Goal: Task Accomplishment & Management: Use online tool/utility

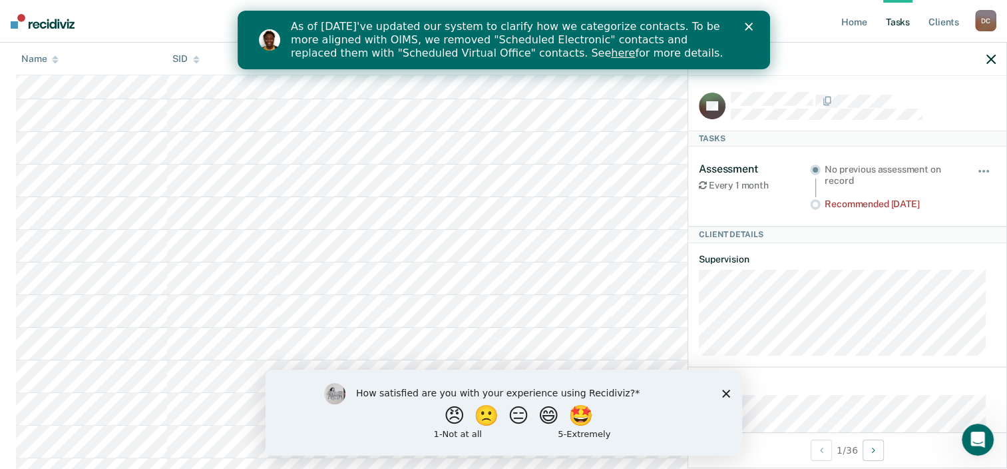
click at [726, 397] on icon "Close survey" at bounding box center [726, 393] width 8 height 8
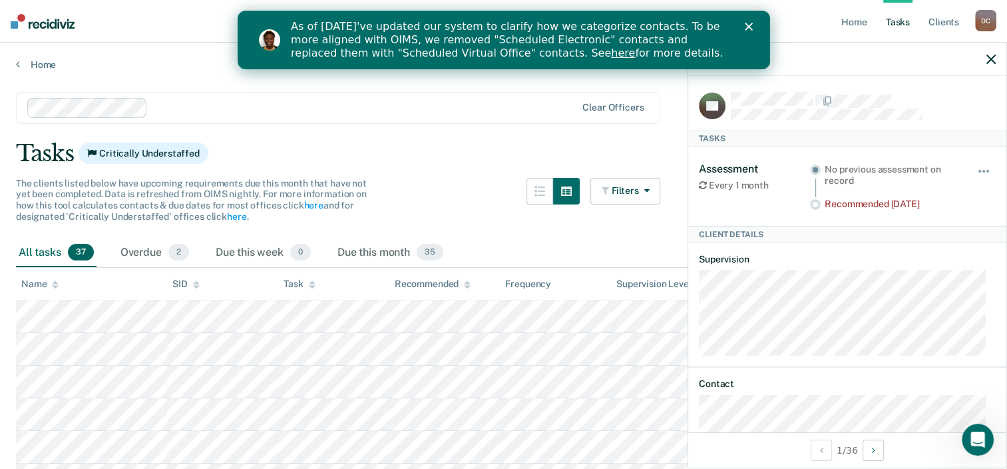
click at [810, 206] on icon at bounding box center [815, 204] width 11 height 11
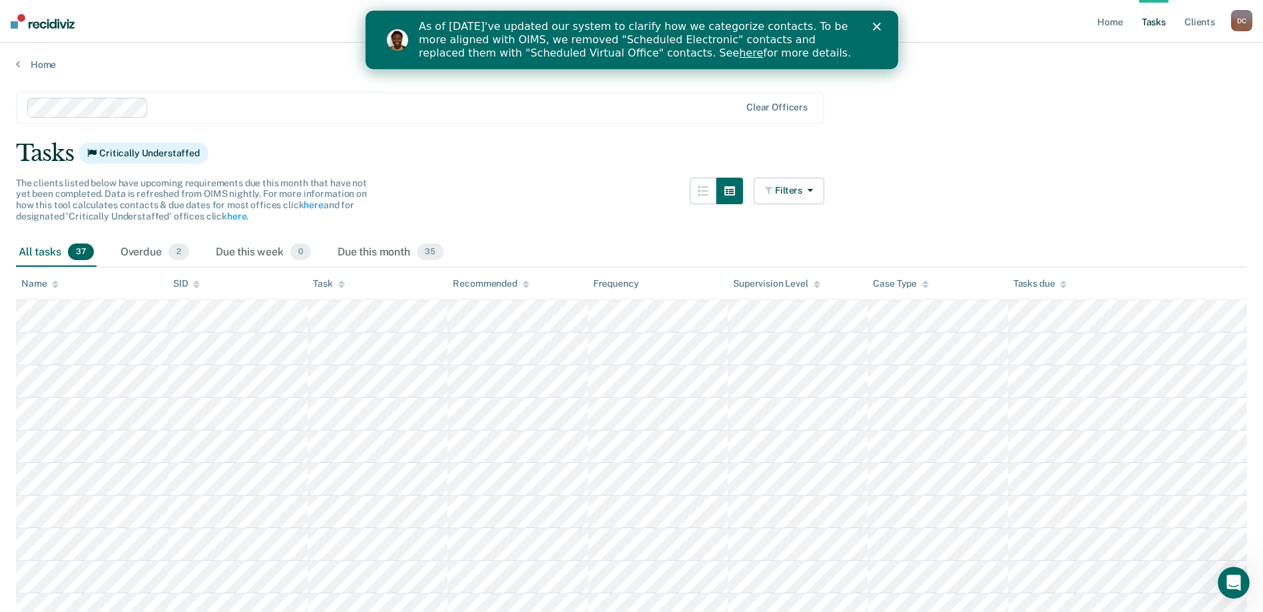
click at [877, 25] on polygon "Close" at bounding box center [876, 27] width 8 height 8
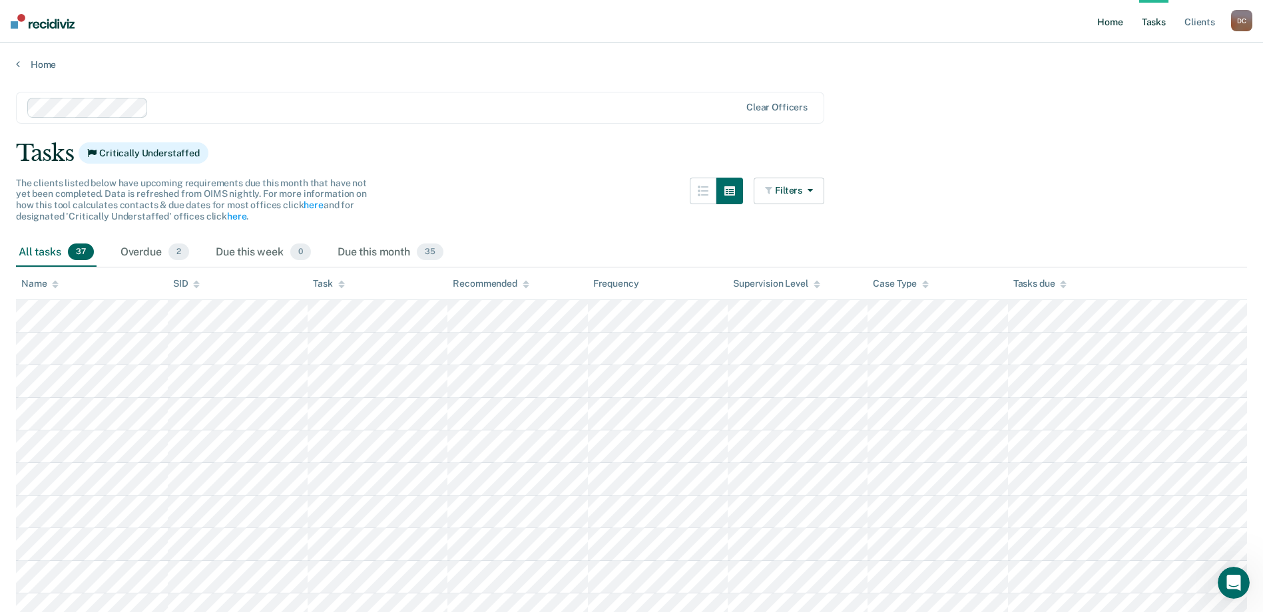
click at [1106, 23] on link "Home" at bounding box center [1109, 21] width 31 height 43
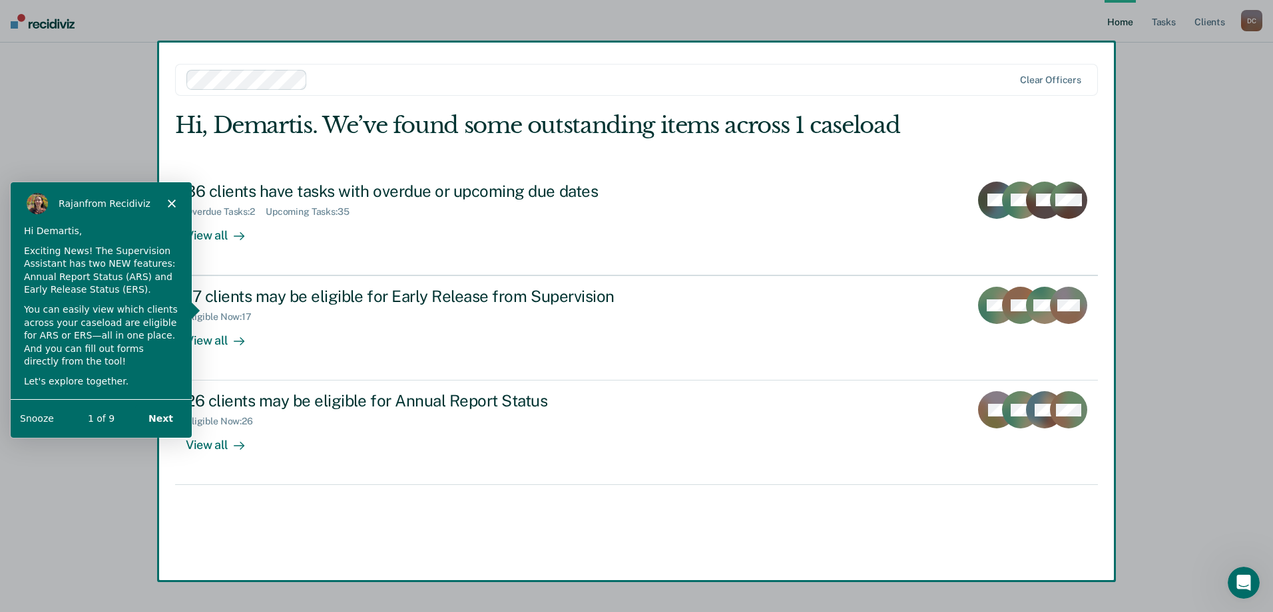
click at [169, 204] on polygon "Close" at bounding box center [171, 202] width 8 height 8
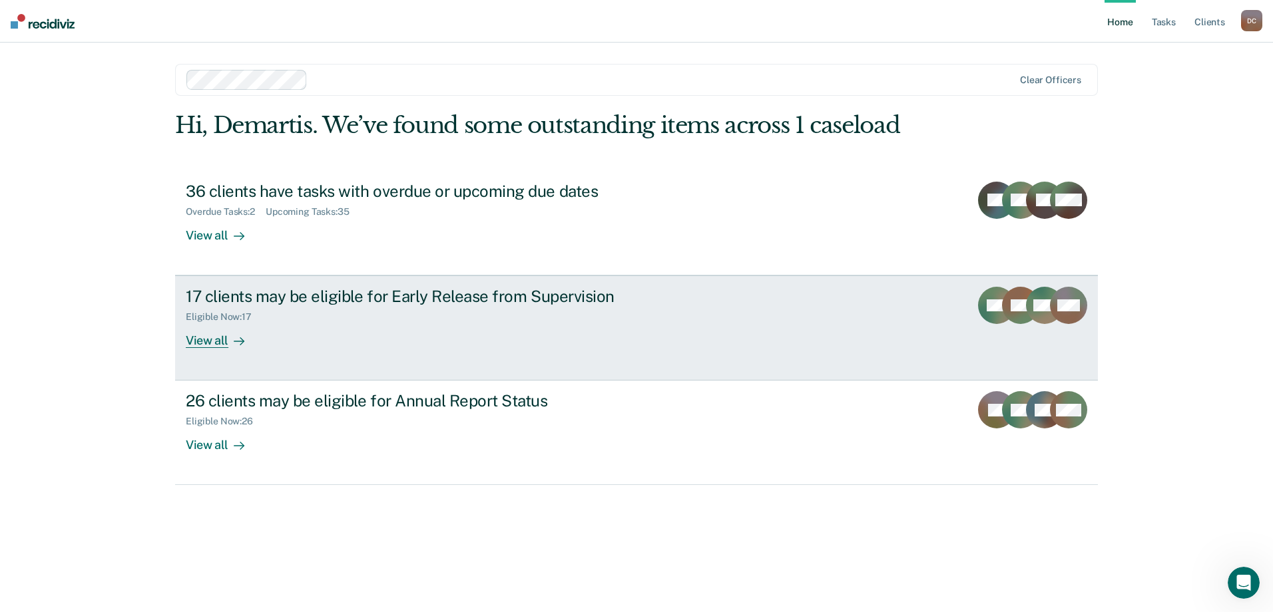
click at [234, 342] on icon at bounding box center [239, 341] width 11 height 11
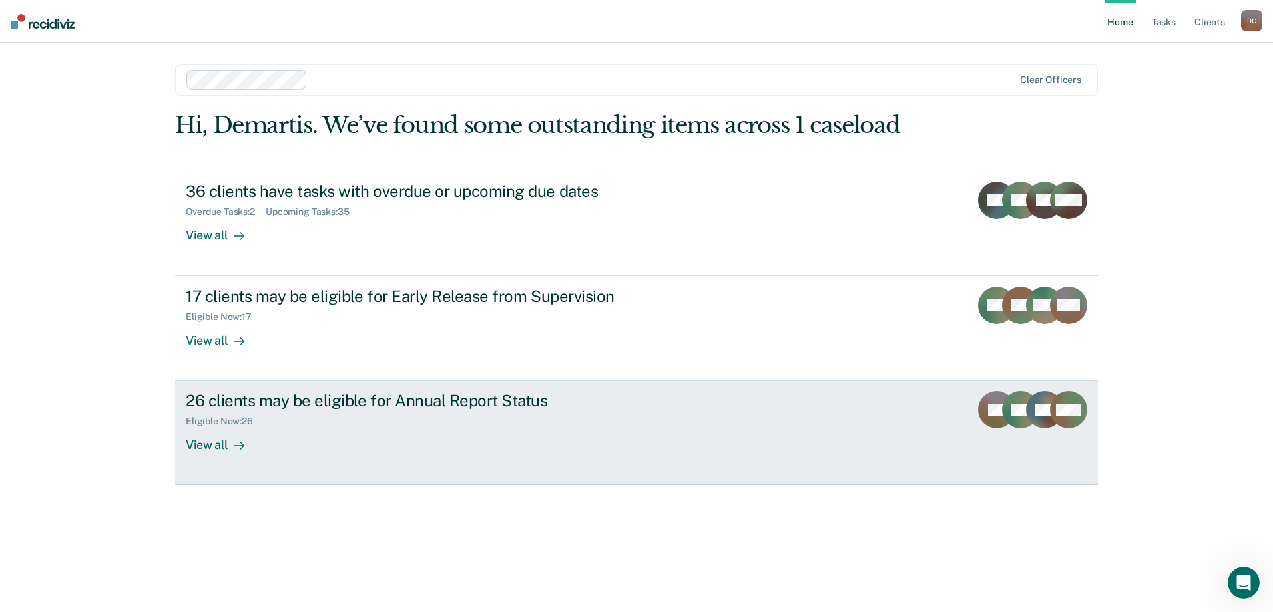
click at [220, 443] on div "View all" at bounding box center [223, 440] width 75 height 26
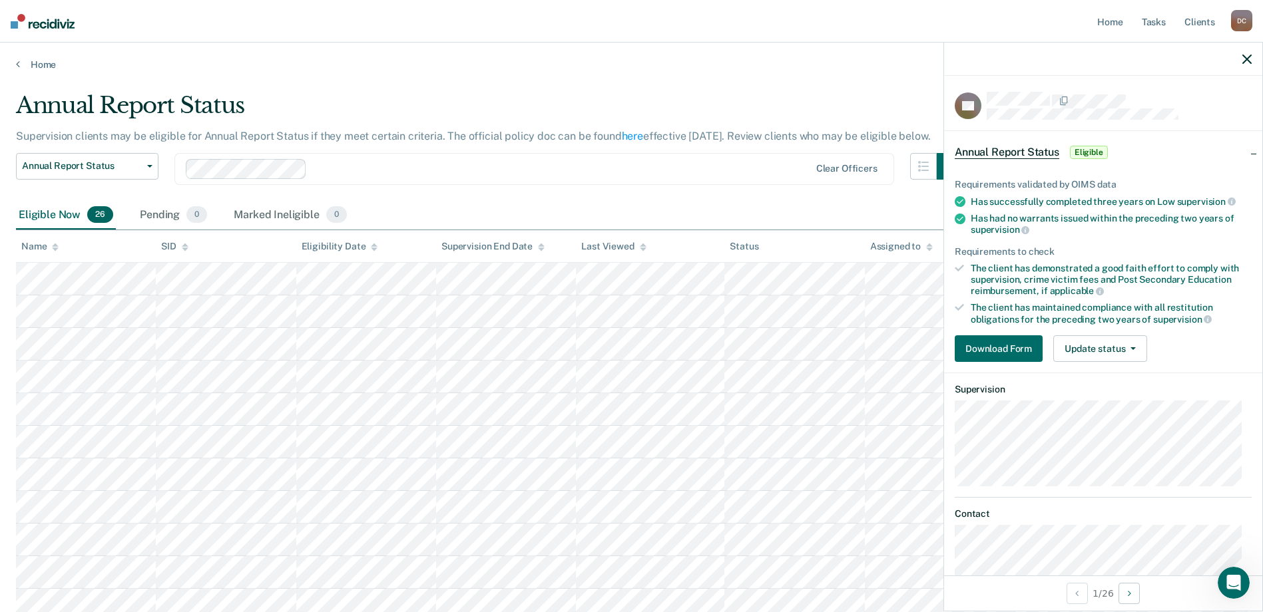
click at [1247, 59] on icon "button" at bounding box center [1246, 59] width 9 height 9
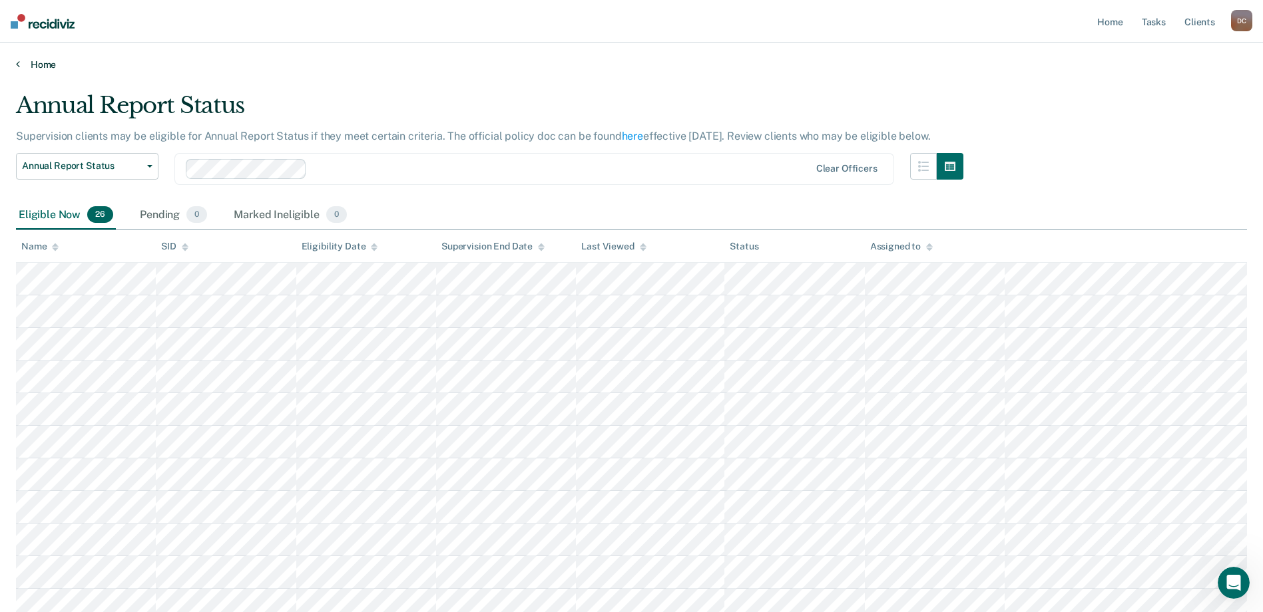
click at [21, 65] on link "Home" at bounding box center [631, 65] width 1231 height 12
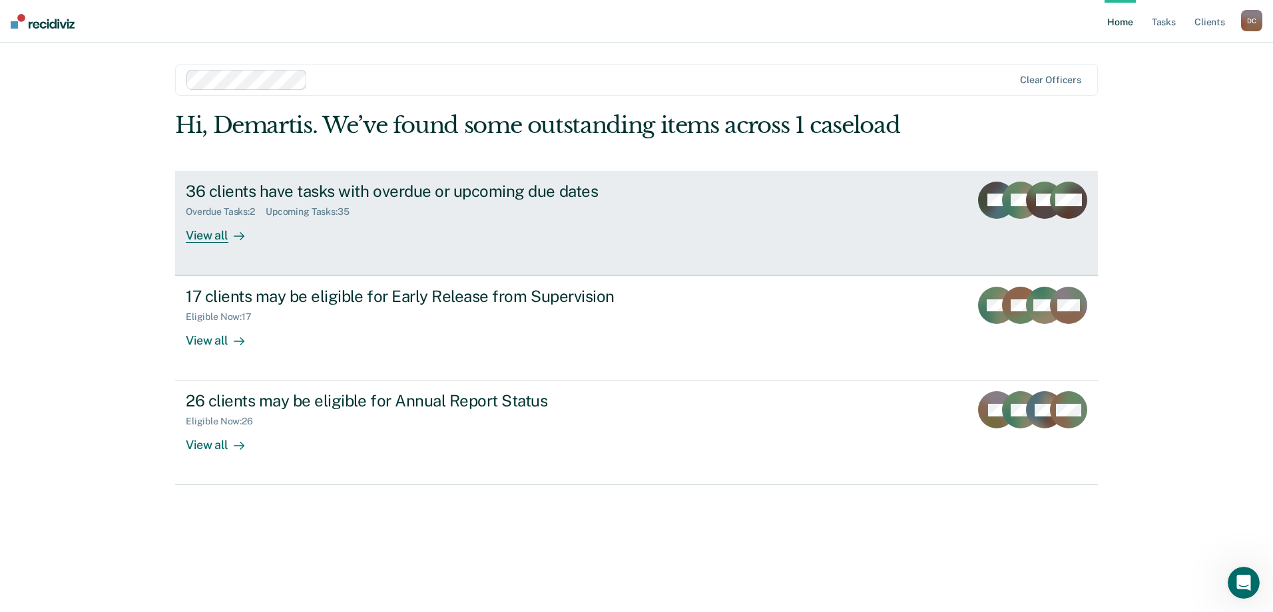
click at [202, 237] on div "View all" at bounding box center [223, 230] width 75 height 26
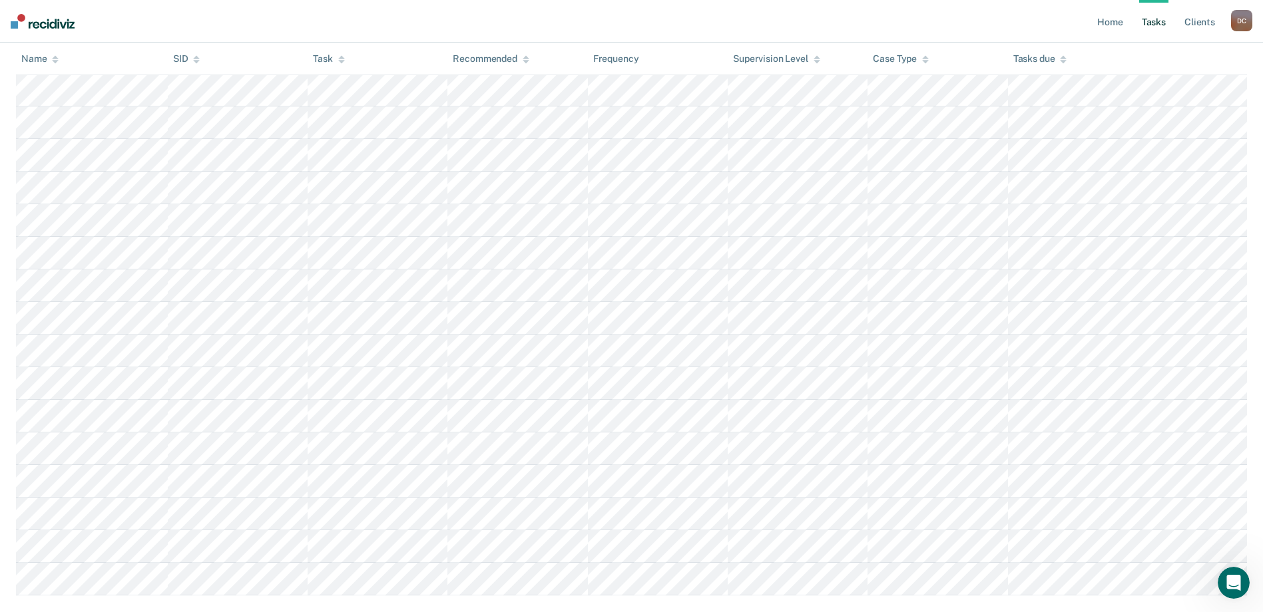
scroll to position [932, 0]
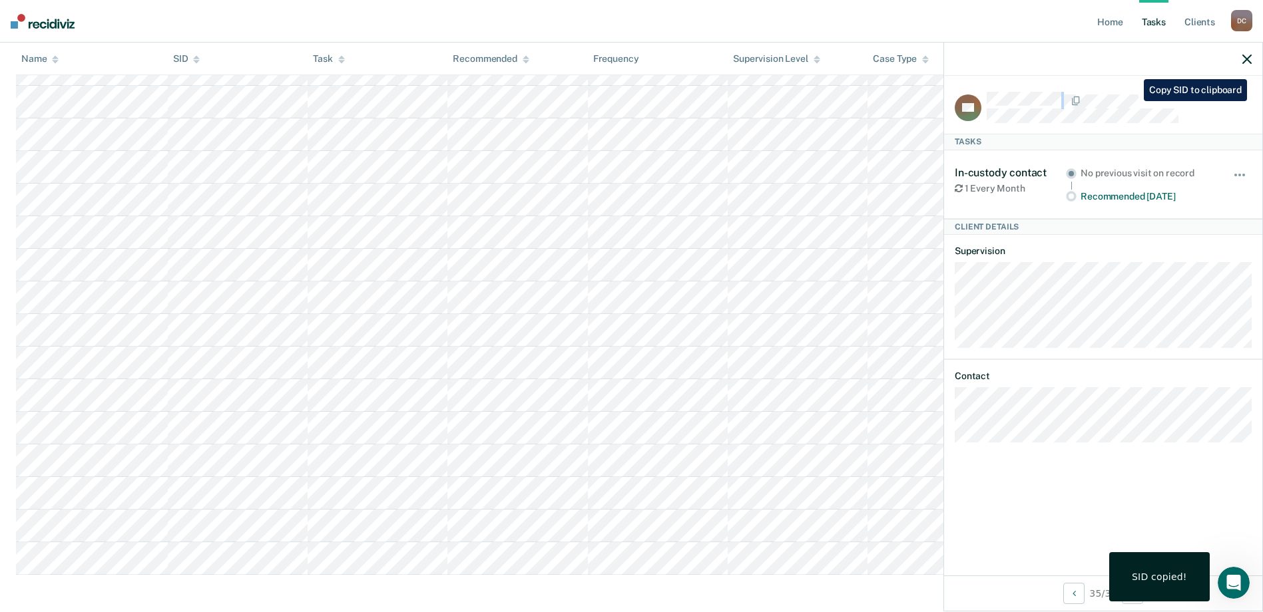
click at [1117, 111] on div at bounding box center [1119, 108] width 265 height 32
drag, startPoint x: 1132, startPoint y: 106, endPoint x: 1020, endPoint y: 126, distance: 113.6
click at [1020, 126] on article "BC Tasks In-custody contact 1 Every Month No previous visit on record Recommend…" at bounding box center [1103, 267] width 297 height 351
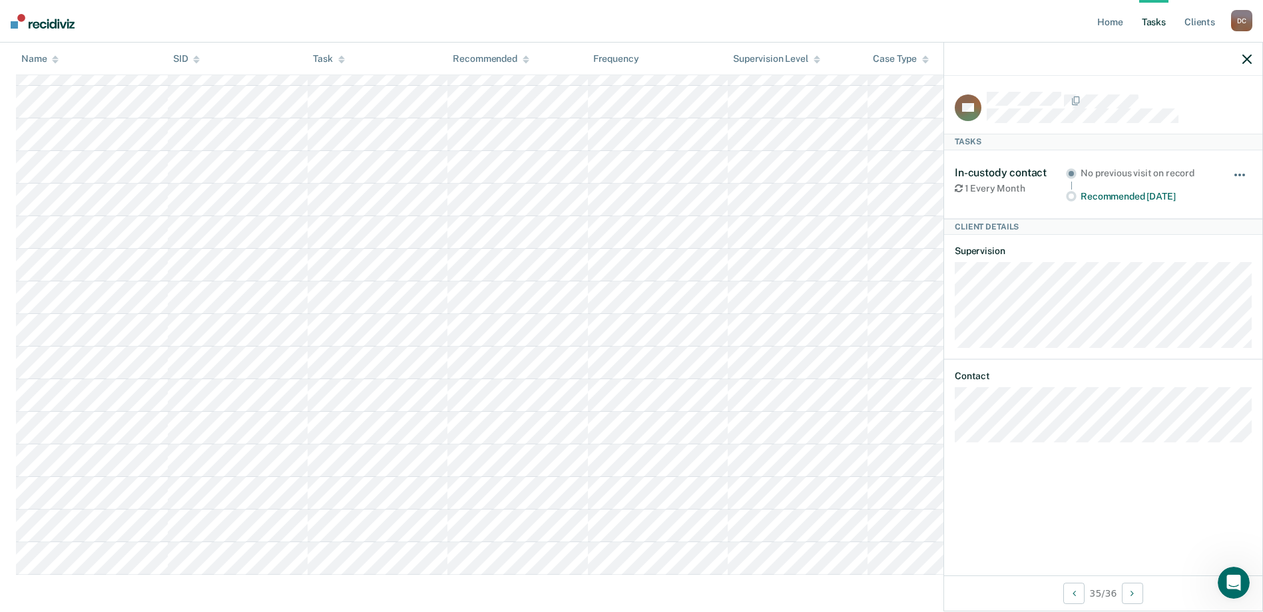
click at [1237, 171] on button "button" at bounding box center [1240, 181] width 23 height 21
click at [1212, 160] on div "In-custody contact 1 Every Month No previous visit on record Recommended in 11 …" at bounding box center [1103, 184] width 297 height 68
click at [1066, 592] on button "Previous Client" at bounding box center [1073, 593] width 21 height 21
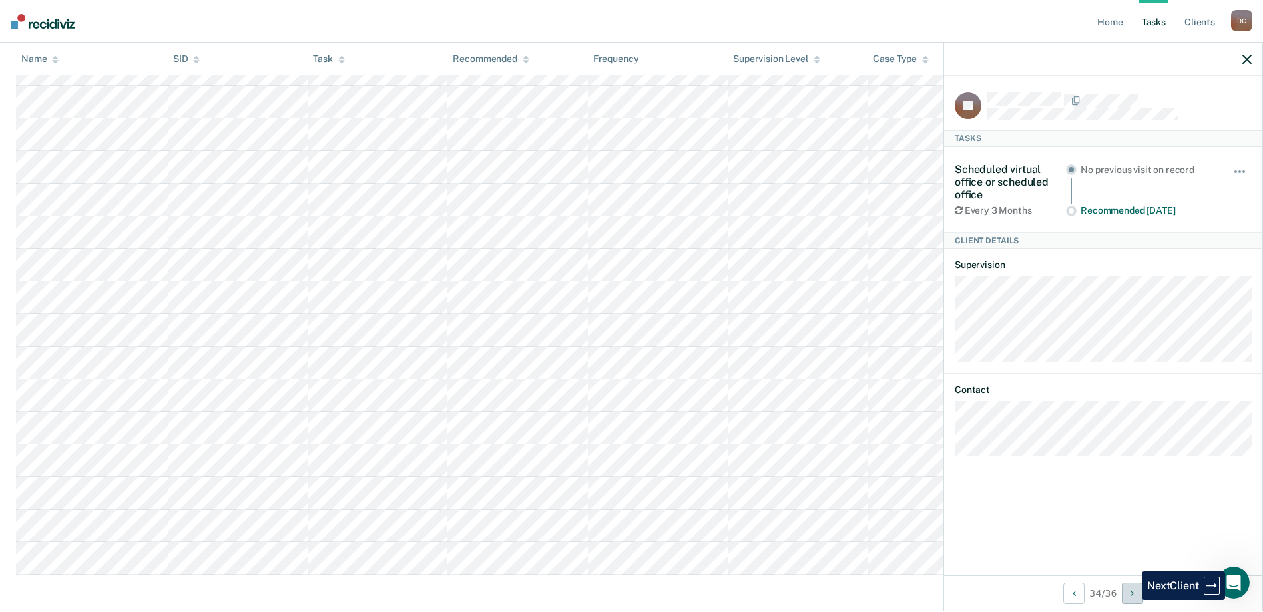
click at [1132, 600] on button "Next Client" at bounding box center [1132, 593] width 21 height 21
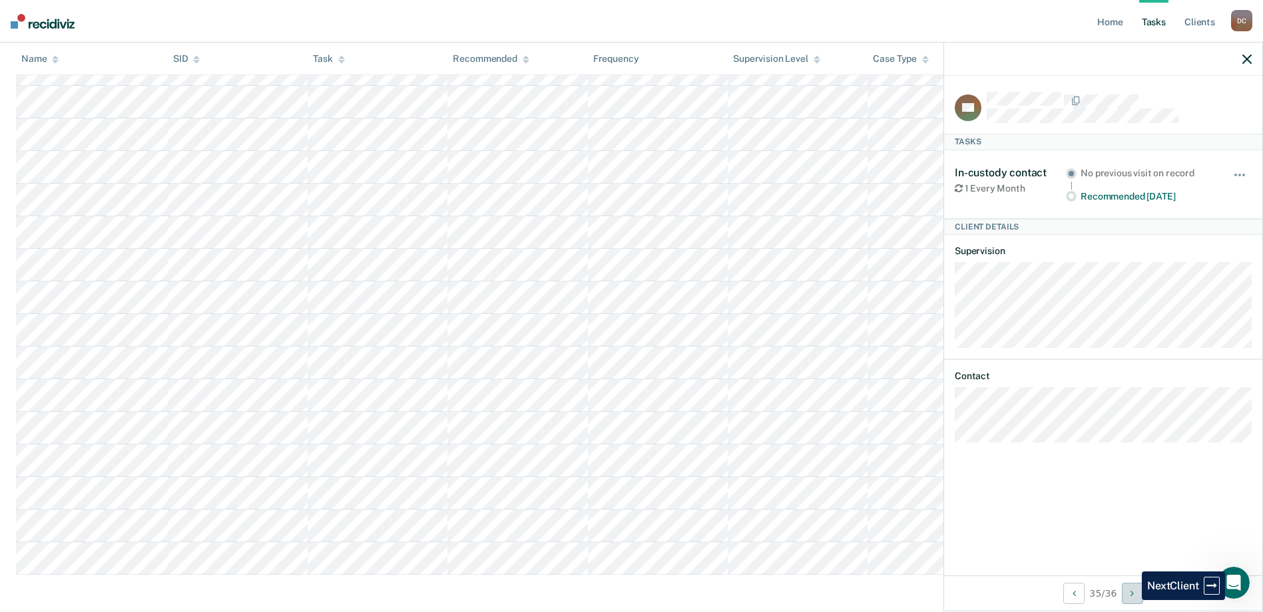
click at [1132, 600] on button "Next Client" at bounding box center [1132, 593] width 21 height 21
click at [1066, 590] on button "Previous Client" at bounding box center [1073, 593] width 21 height 21
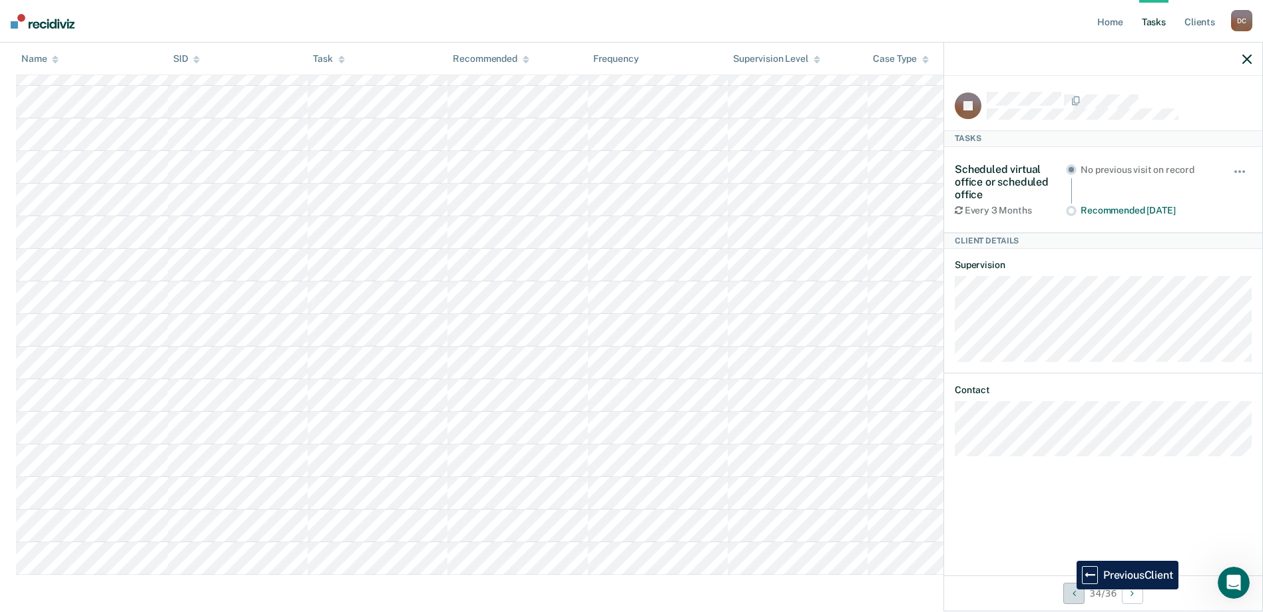
click at [1066, 590] on button "Previous Client" at bounding box center [1073, 593] width 21 height 21
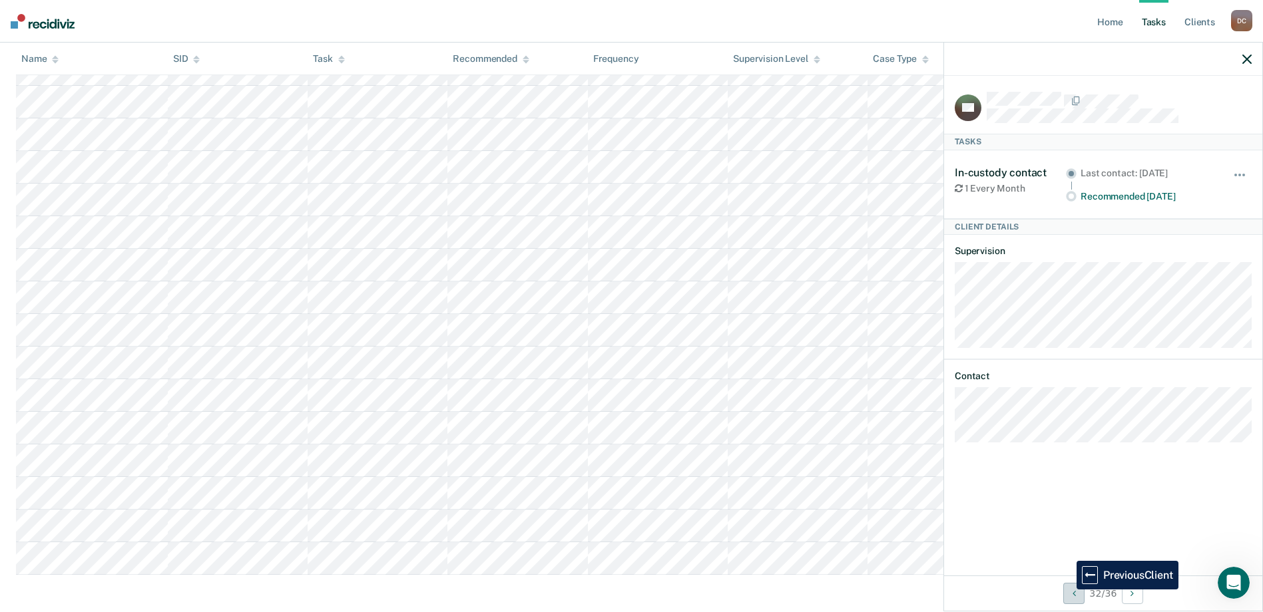
click at [1066, 590] on button "Previous Client" at bounding box center [1073, 593] width 21 height 21
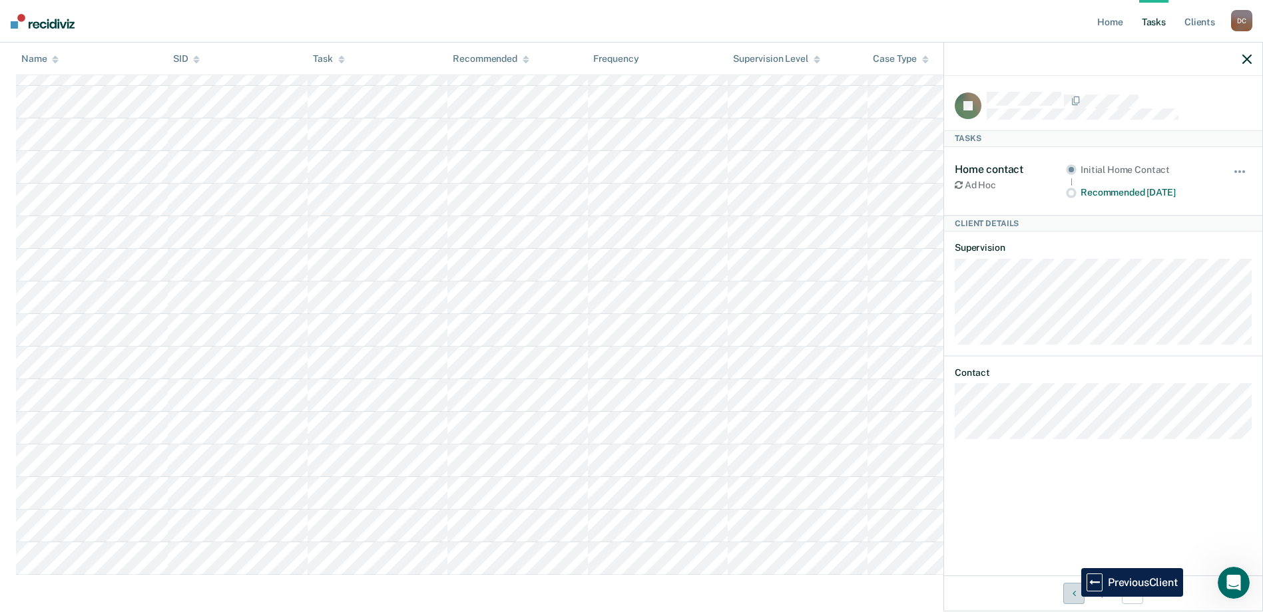
click at [1072, 597] on icon "Previous Client" at bounding box center [1073, 593] width 3 height 9
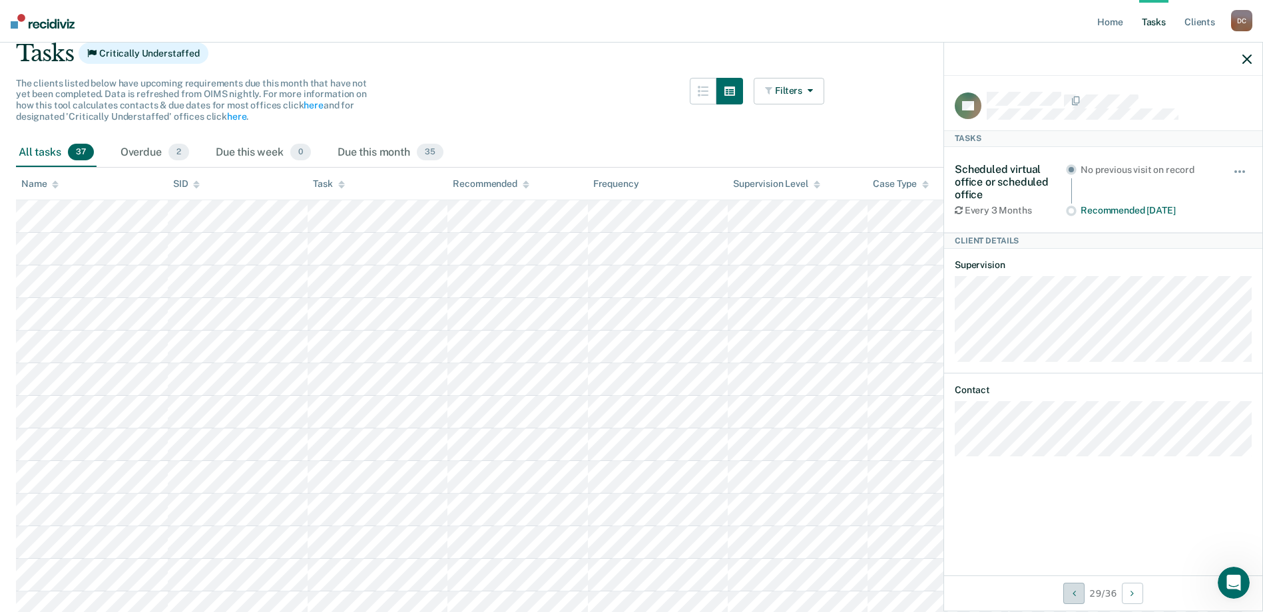
scroll to position [0, 0]
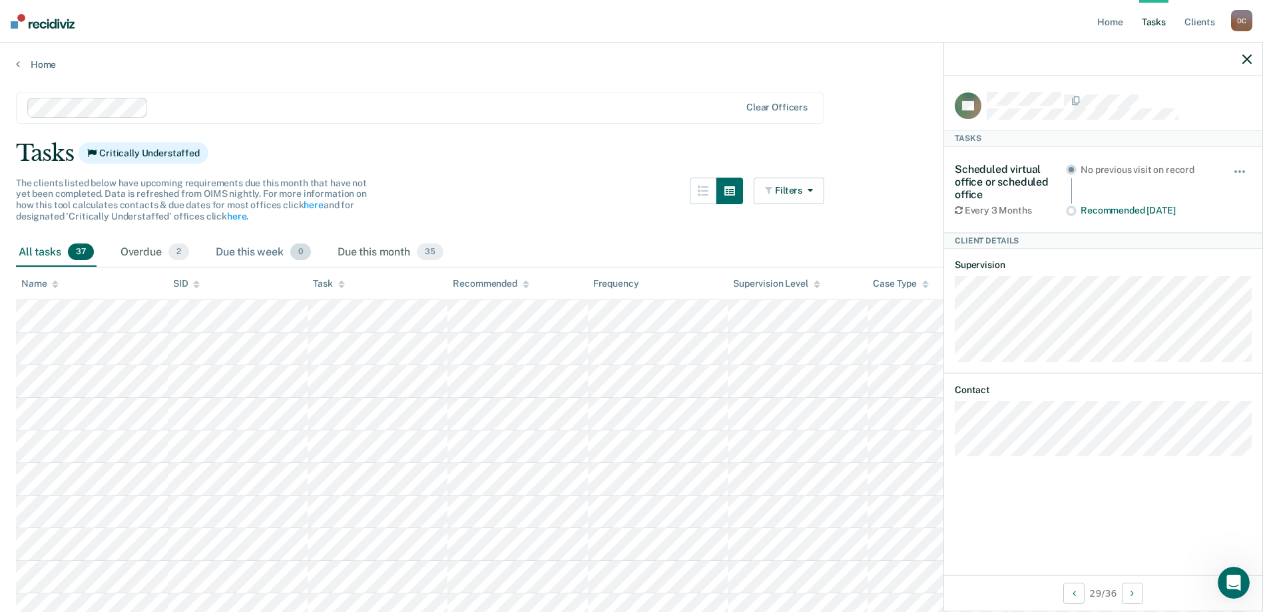
click at [244, 251] on div "Due this week 0" at bounding box center [263, 252] width 101 height 29
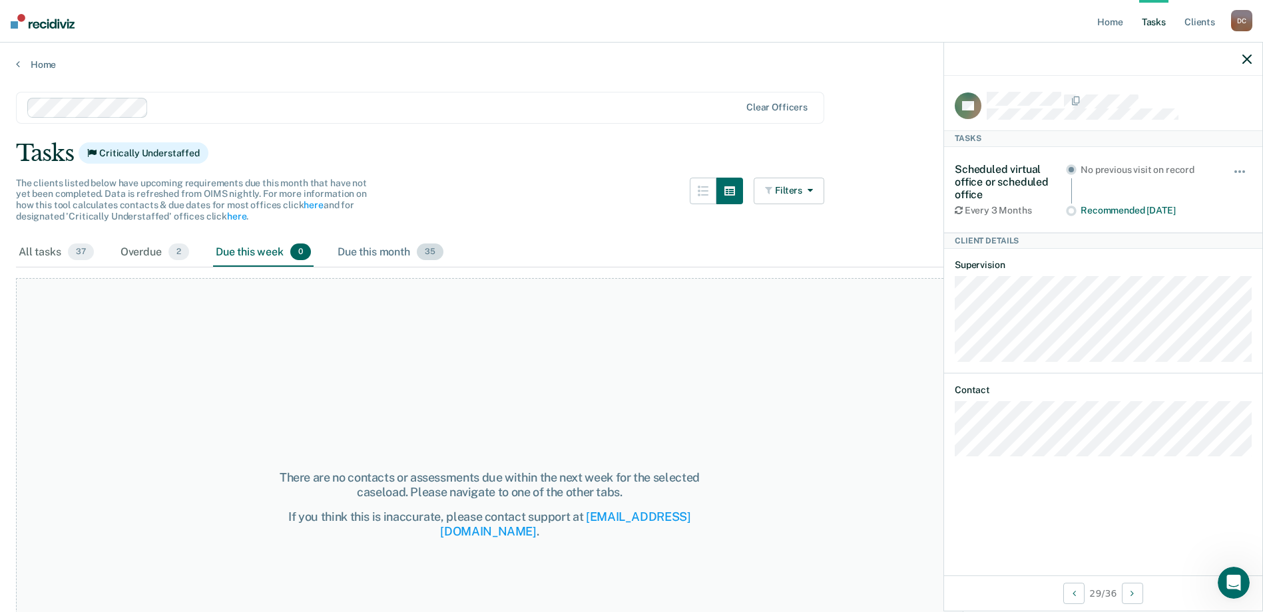
click at [369, 252] on div "Due this month 35" at bounding box center [390, 252] width 111 height 29
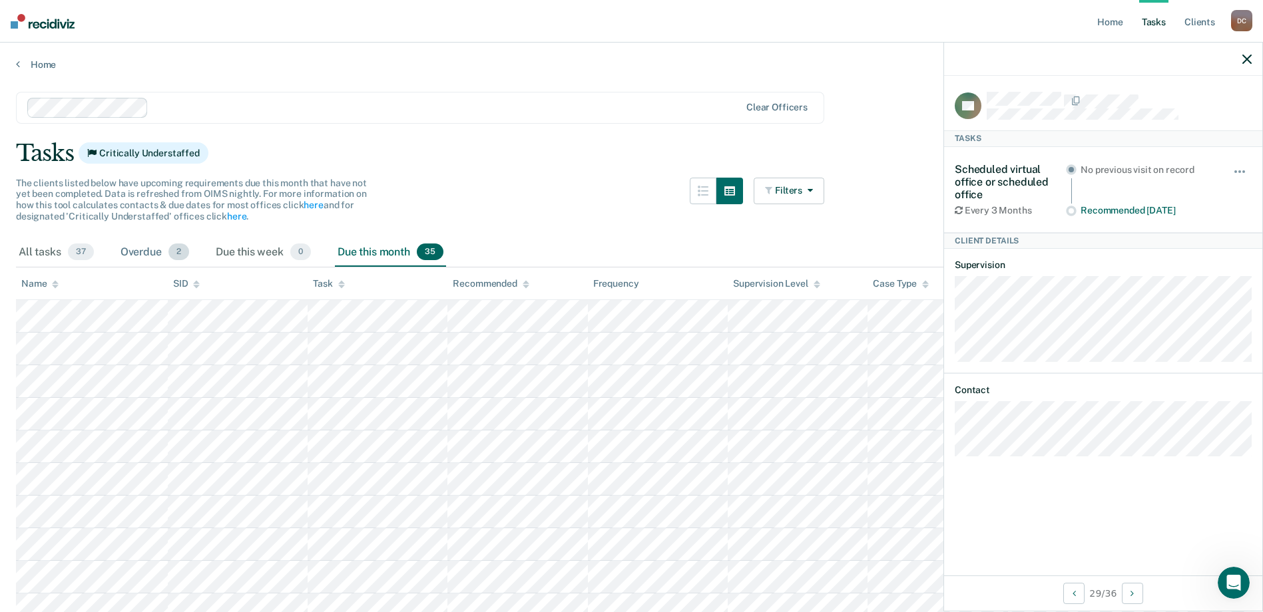
click at [142, 253] on div "Overdue 2" at bounding box center [155, 252] width 74 height 29
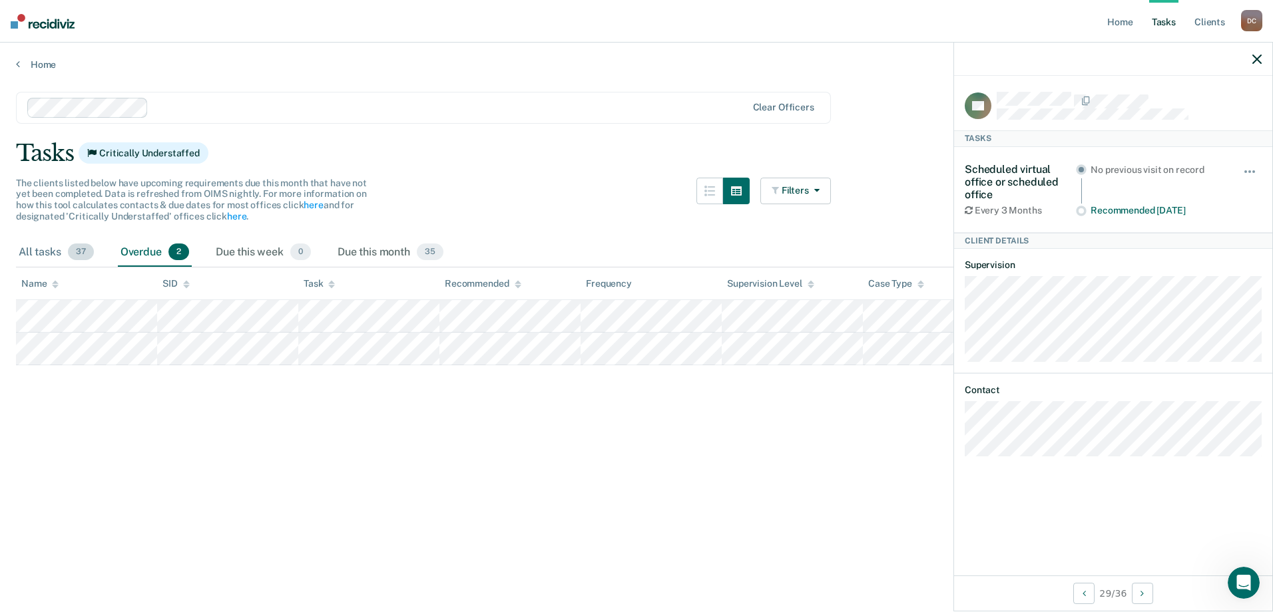
click at [34, 250] on div "All tasks 37" at bounding box center [56, 252] width 81 height 29
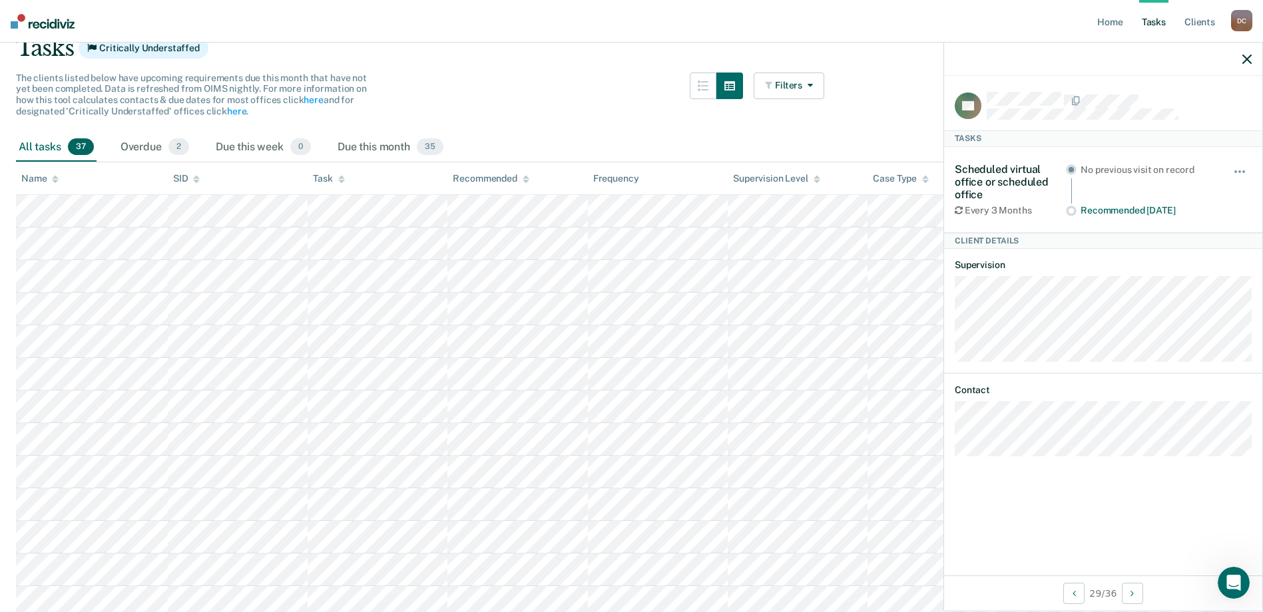
scroll to position [83, 0]
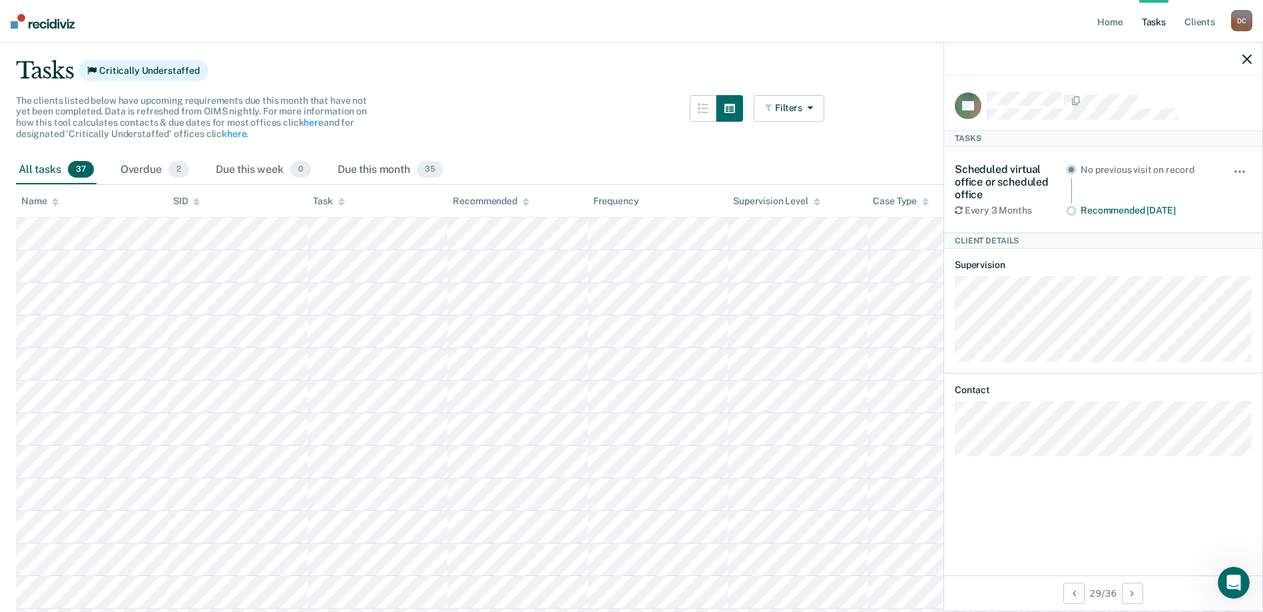
click at [78, 172] on span "37" at bounding box center [81, 169] width 26 height 17
click at [43, 170] on div "All tasks 37" at bounding box center [56, 170] width 81 height 29
click at [150, 171] on div "Overdue 2" at bounding box center [155, 170] width 74 height 29
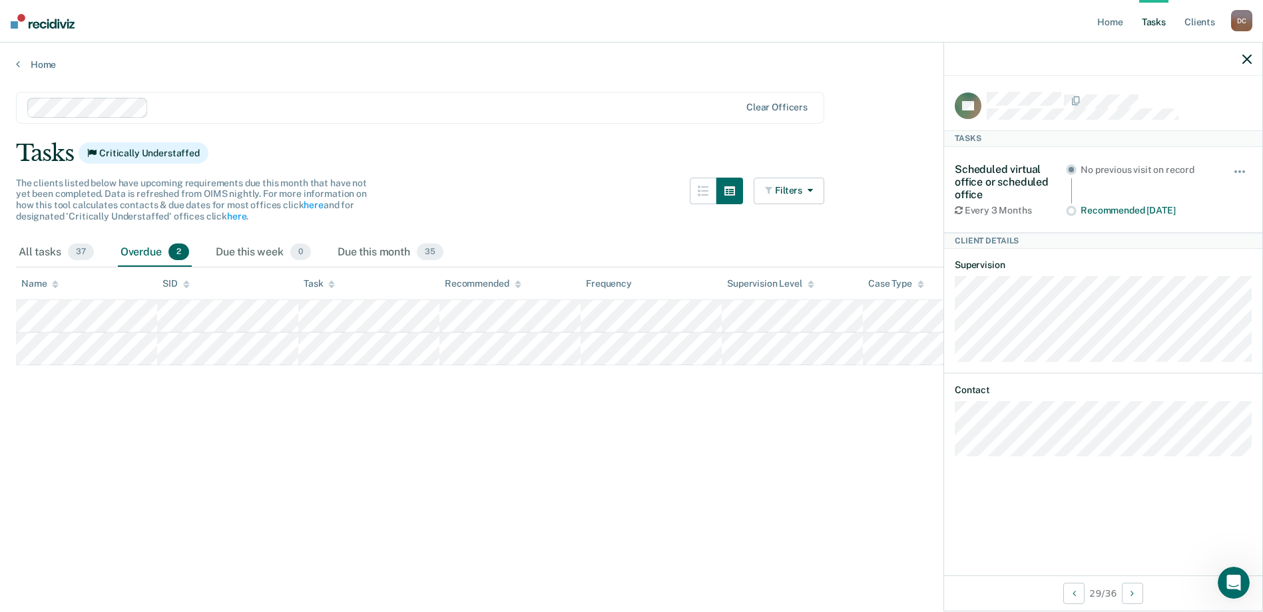
scroll to position [0, 0]
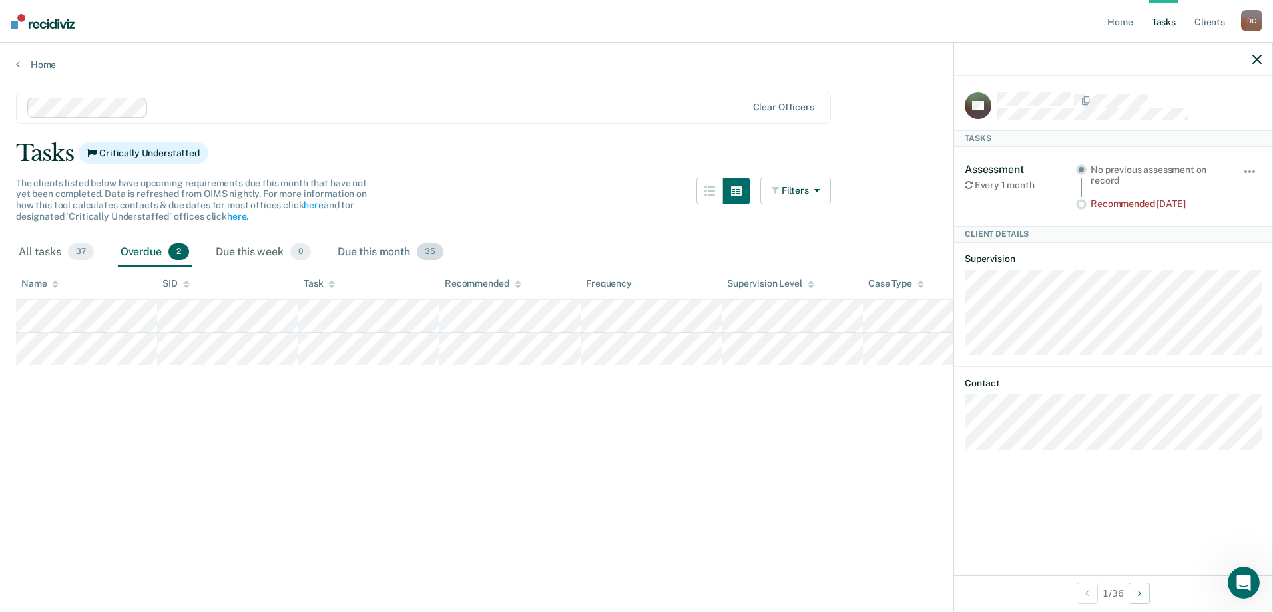
click at [428, 251] on span "35" at bounding box center [430, 252] width 27 height 17
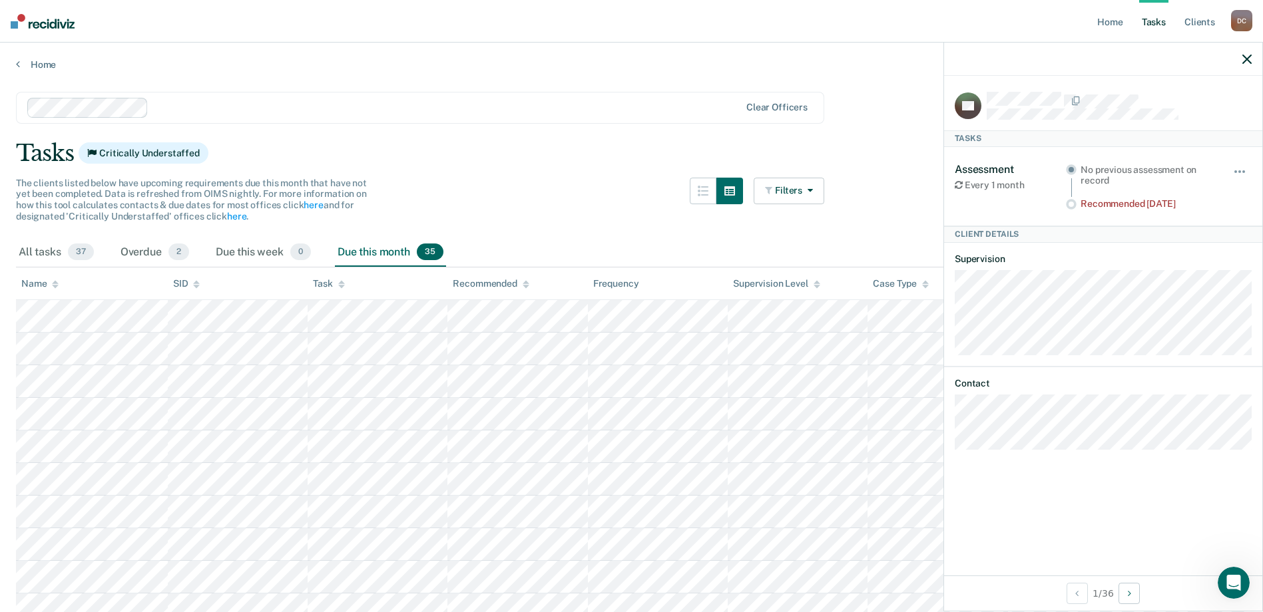
scroll to position [67, 0]
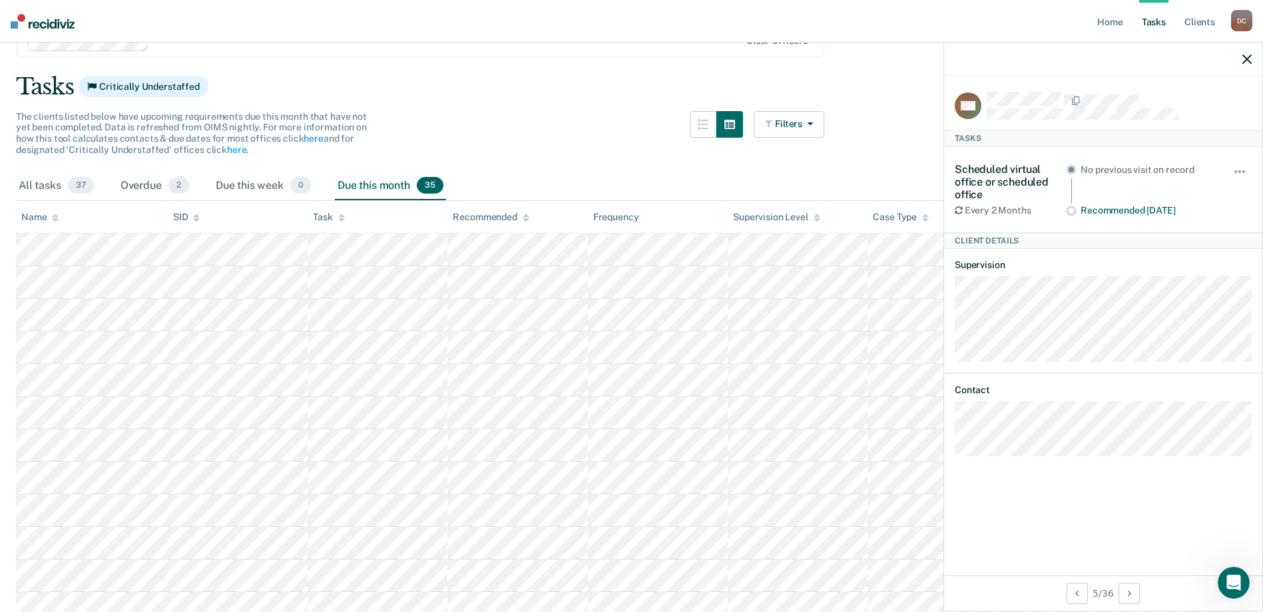
click at [1073, 103] on div at bounding box center [1119, 100] width 265 height 17
drag, startPoint x: 1073, startPoint y: 103, endPoint x: 875, endPoint y: 132, distance: 199.9
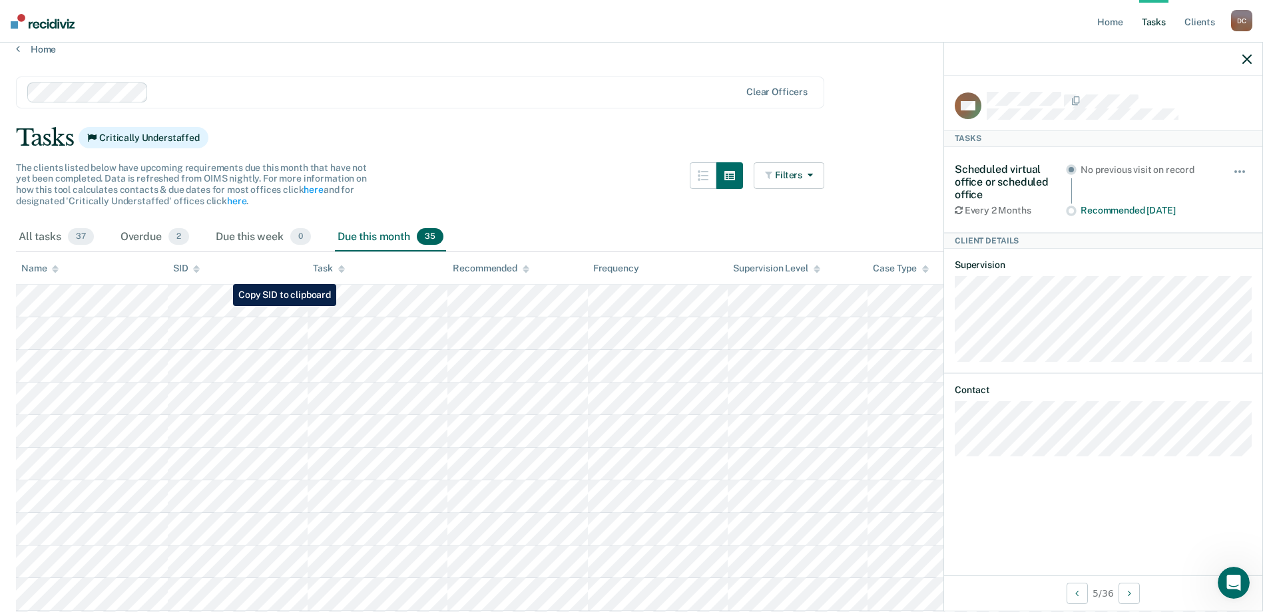
scroll to position [0, 0]
